Goal: Use online tool/utility: Utilize a website feature to perform a specific function

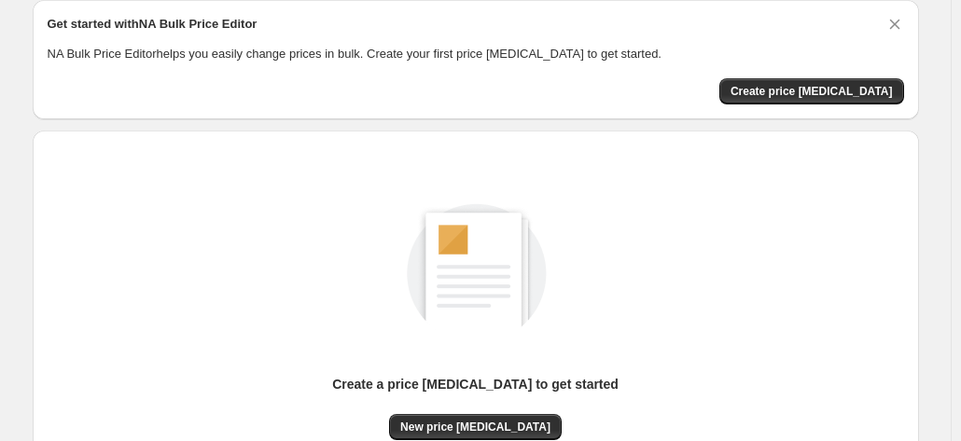
scroll to position [175, 0]
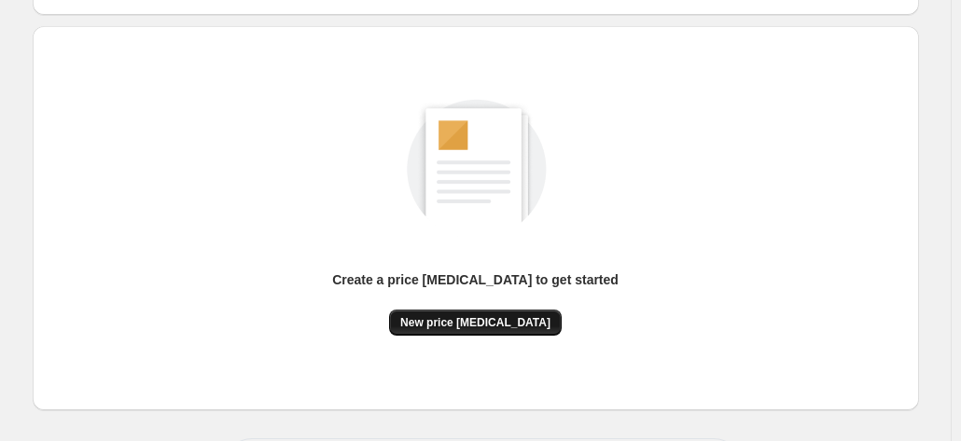
click at [455, 320] on span "New price [MEDICAL_DATA]" at bounding box center [475, 322] width 150 height 15
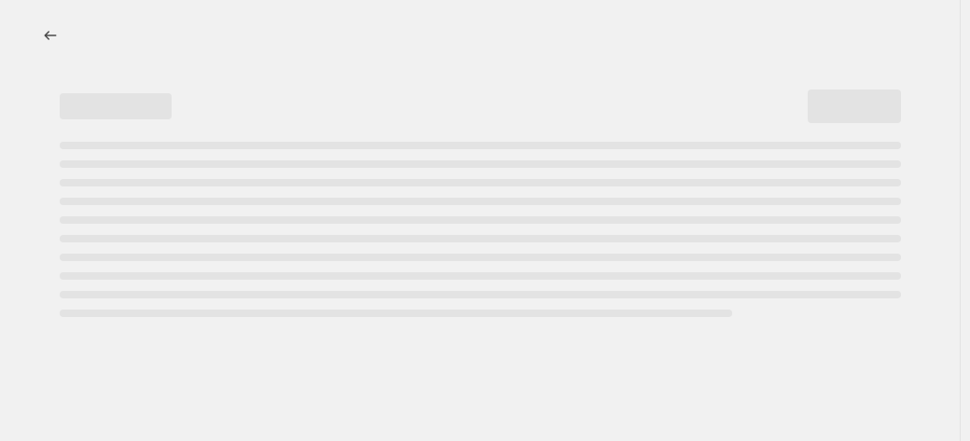
select select "percentage"
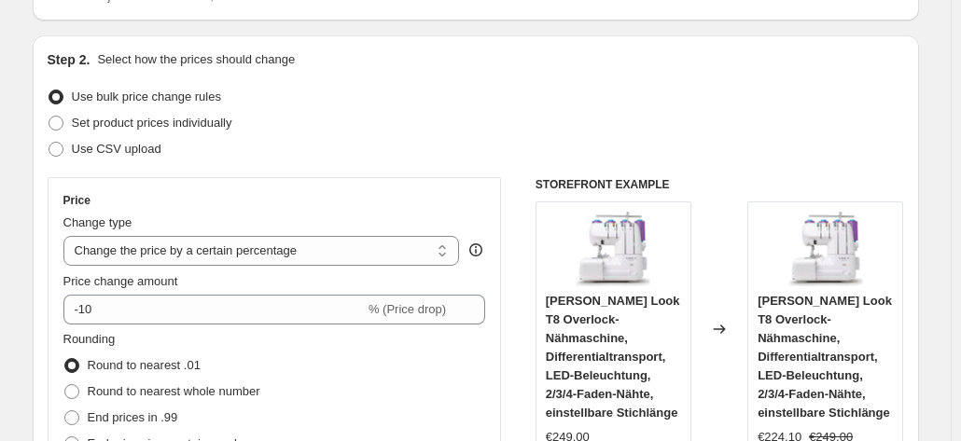
scroll to position [187, 0]
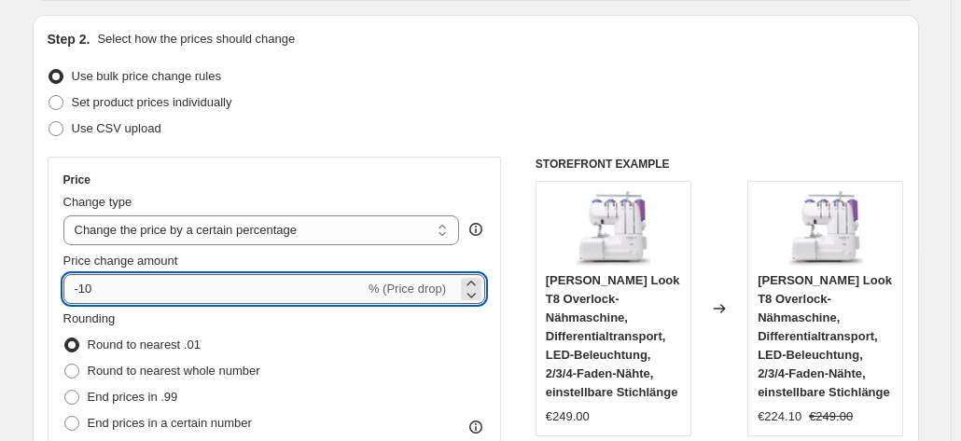
click at [182, 292] on input "-10" at bounding box center [213, 289] width 301 height 30
type input "-1"
type input "-2"
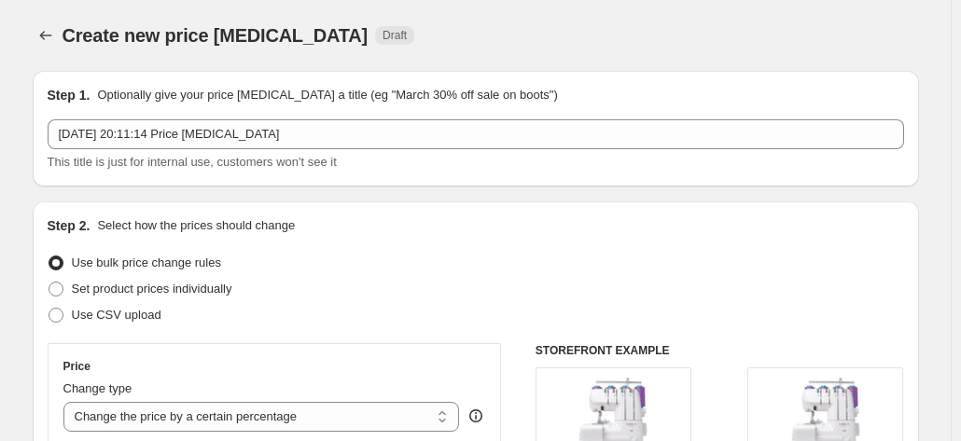
scroll to position [1474, 0]
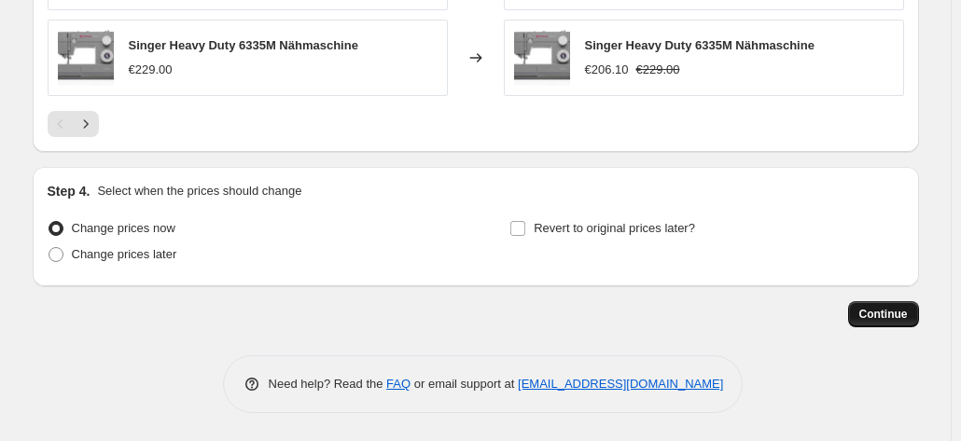
type input "-35"
click at [901, 301] on button "Continue" at bounding box center [883, 314] width 71 height 26
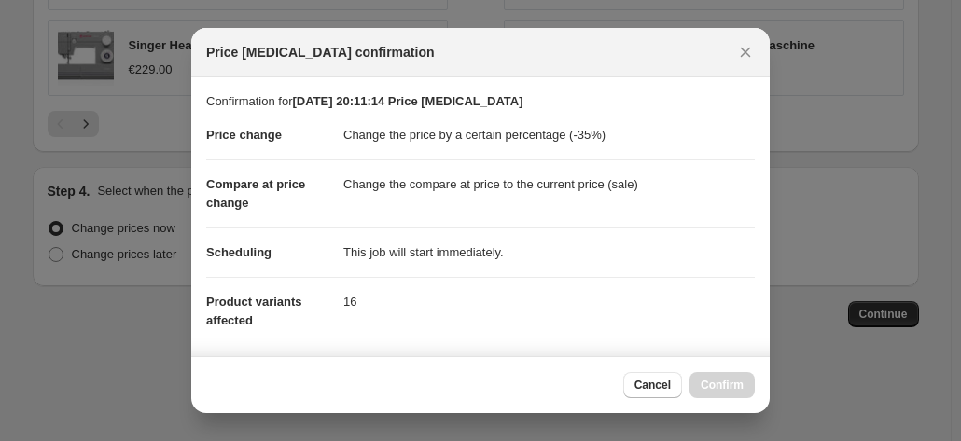
scroll to position [340, 0]
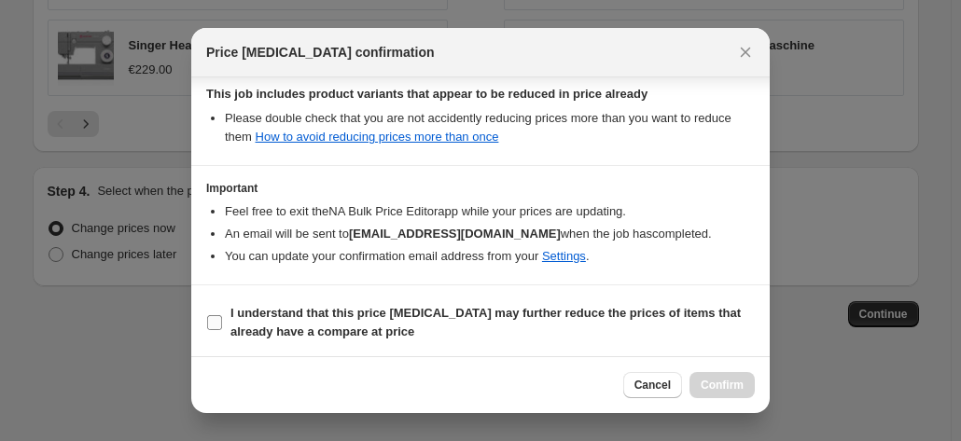
click at [216, 315] on input "I understand that this price [MEDICAL_DATA] may further reduce the prices of it…" at bounding box center [214, 322] width 15 height 15
checkbox input "true"
click at [719, 393] on button "Confirm" at bounding box center [721, 385] width 65 height 26
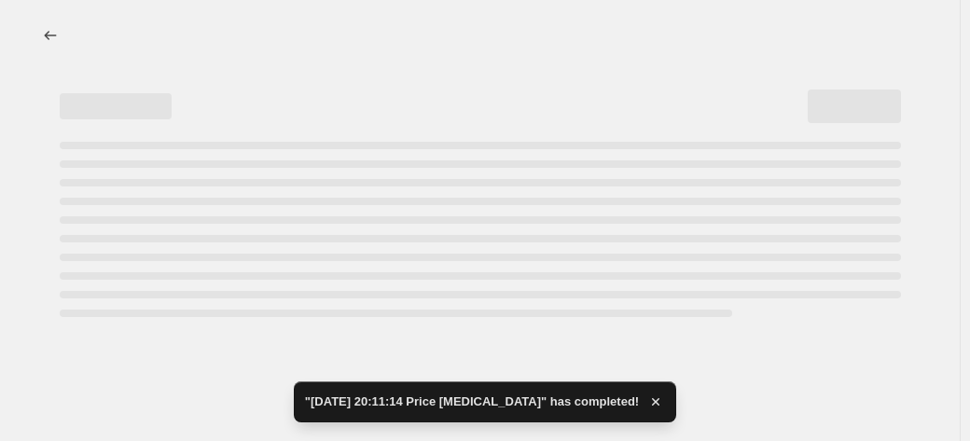
select select "percentage"
